Goal: Book appointment/travel/reservation

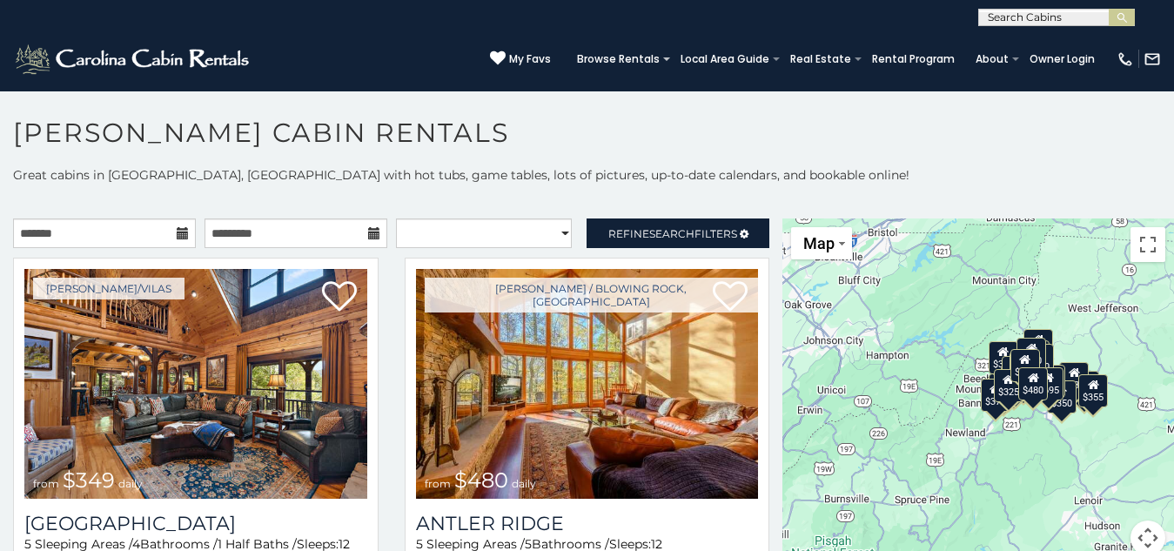
scroll to position [10, 0]
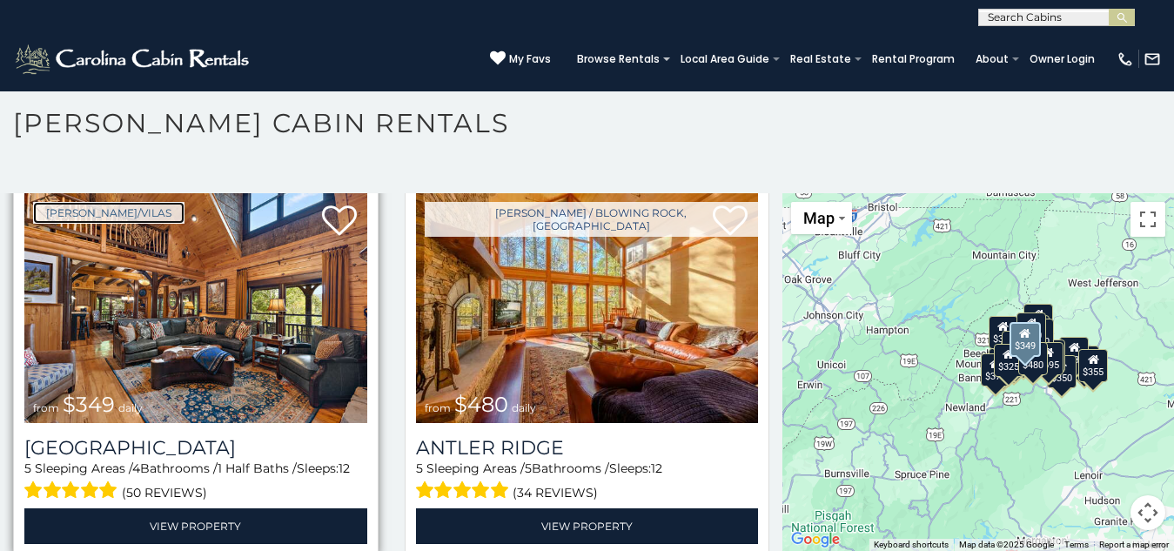
click at [44, 209] on link "[PERSON_NAME]/Vilas" at bounding box center [108, 213] width 151 height 22
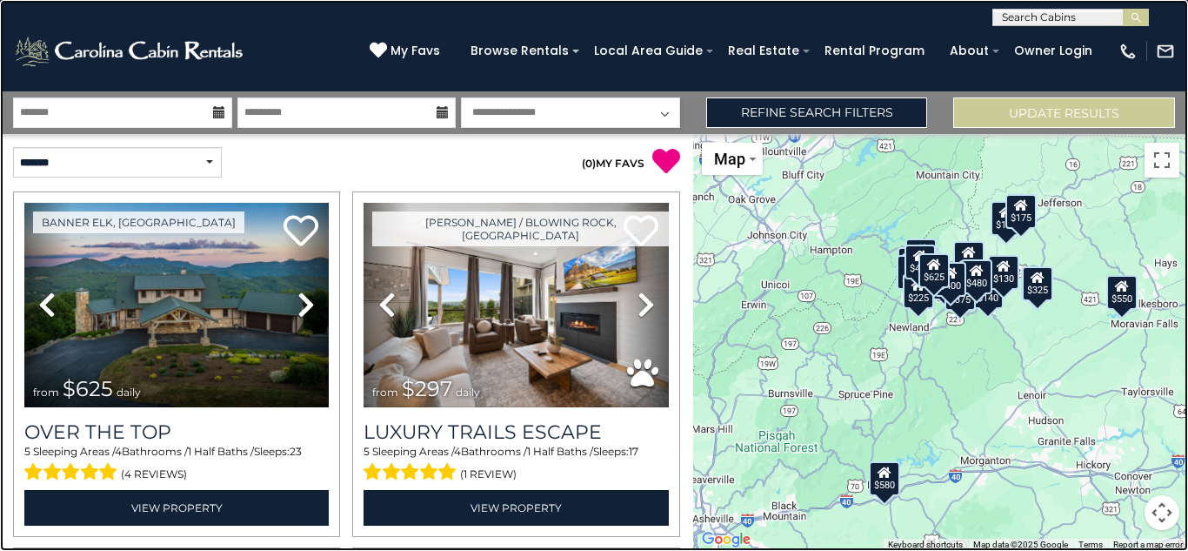
click at [160, 368] on link at bounding box center [594, 275] width 1188 height 551
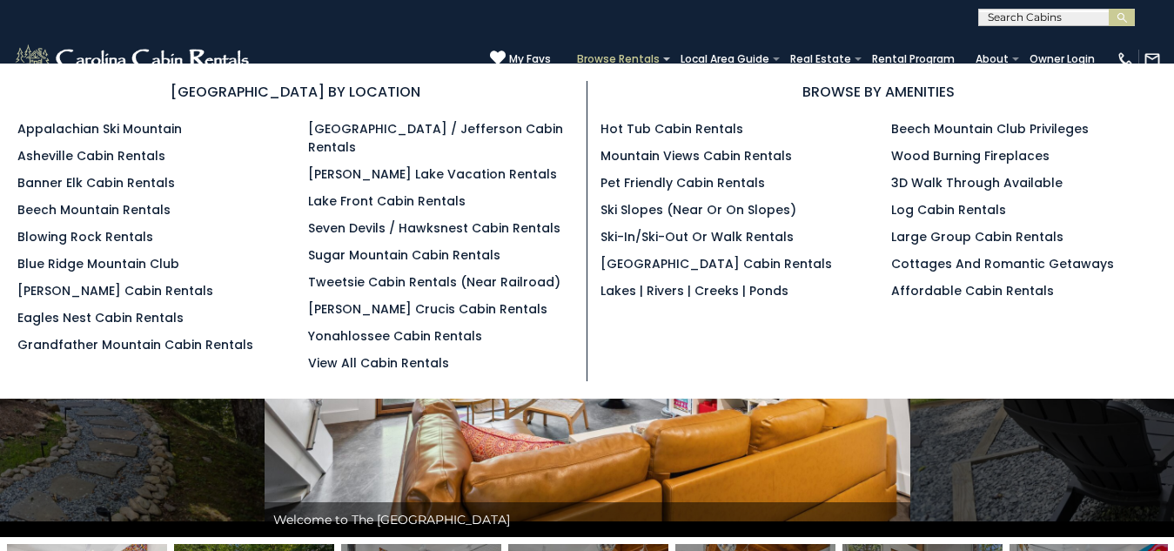
scroll to position [44, 22]
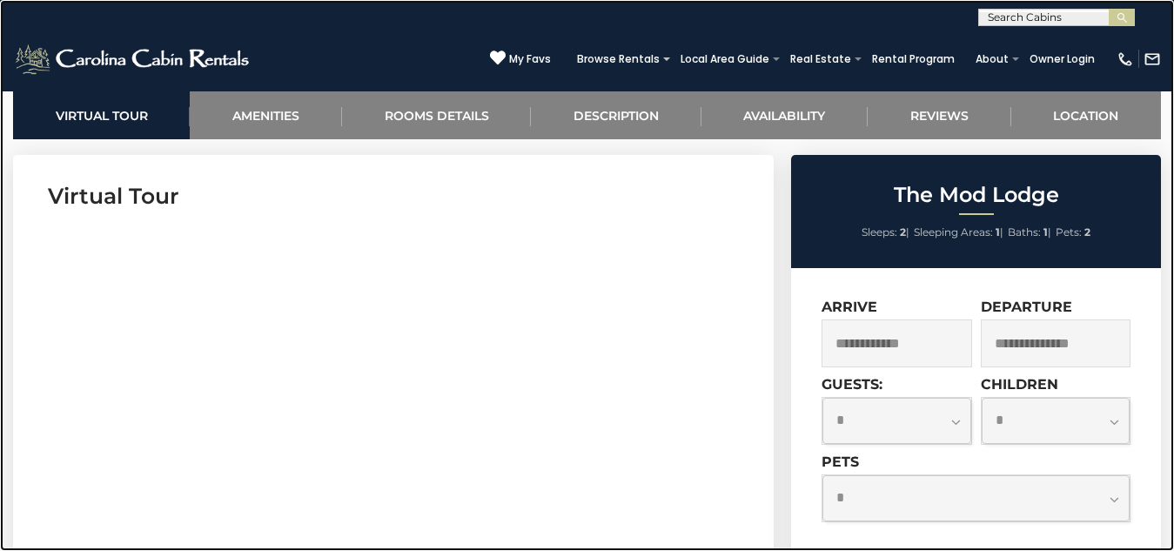
scroll to position [661, 0]
